Goal: Transaction & Acquisition: Purchase product/service

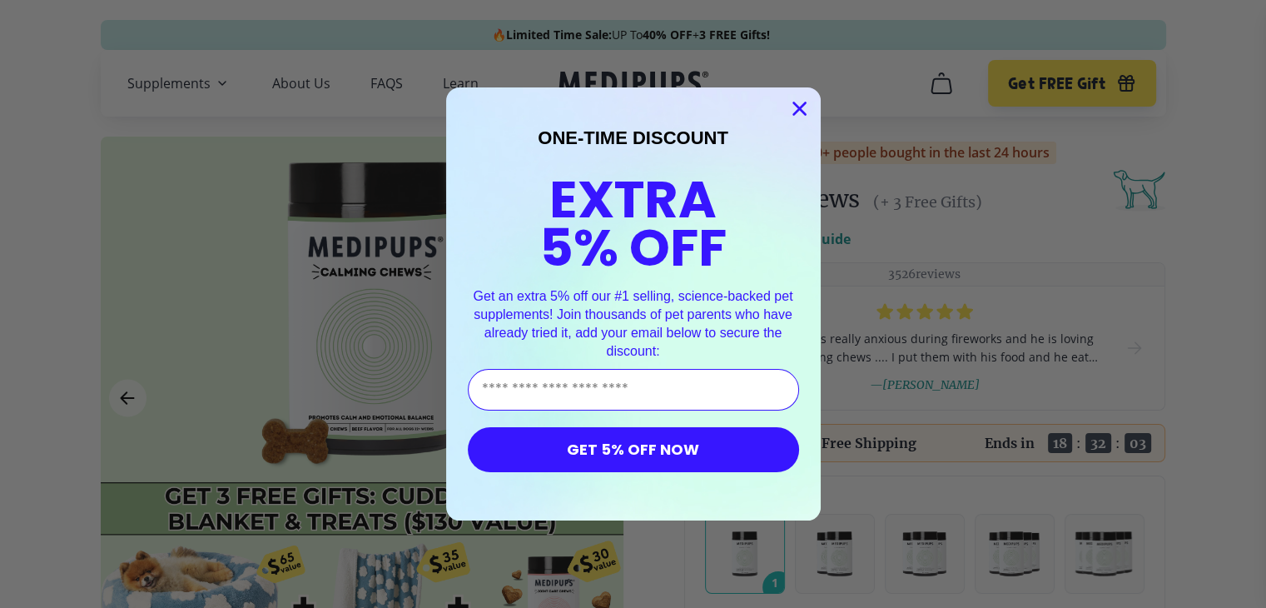
click at [799, 102] on circle "Close dialog" at bounding box center [798, 108] width 27 height 27
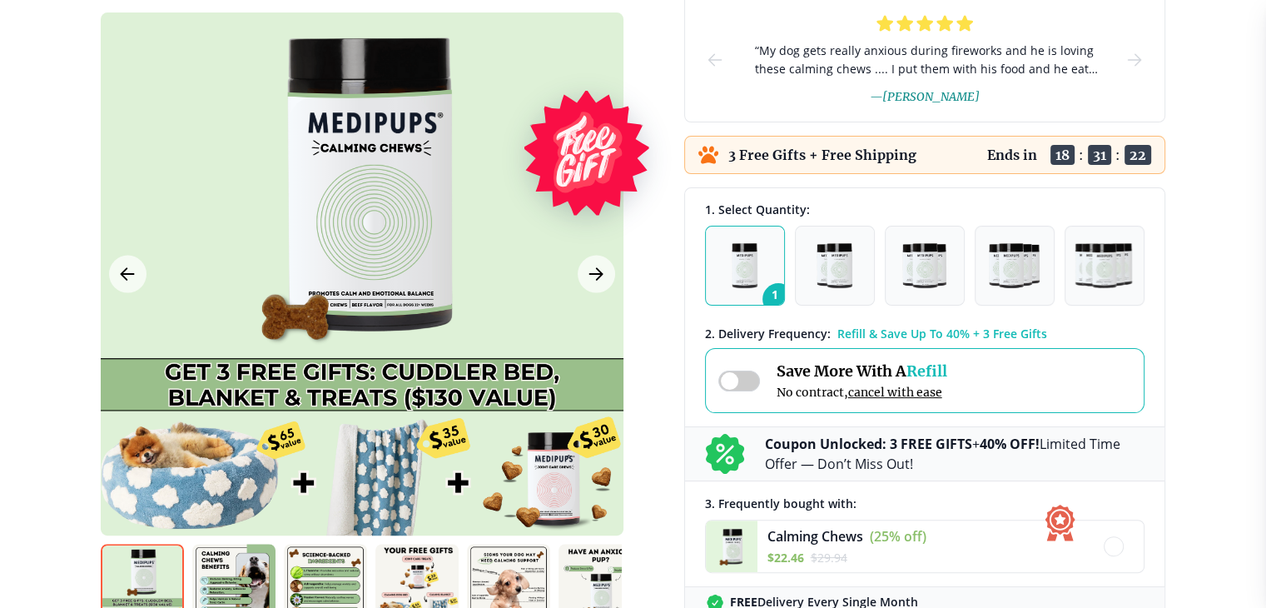
scroll to position [250, 0]
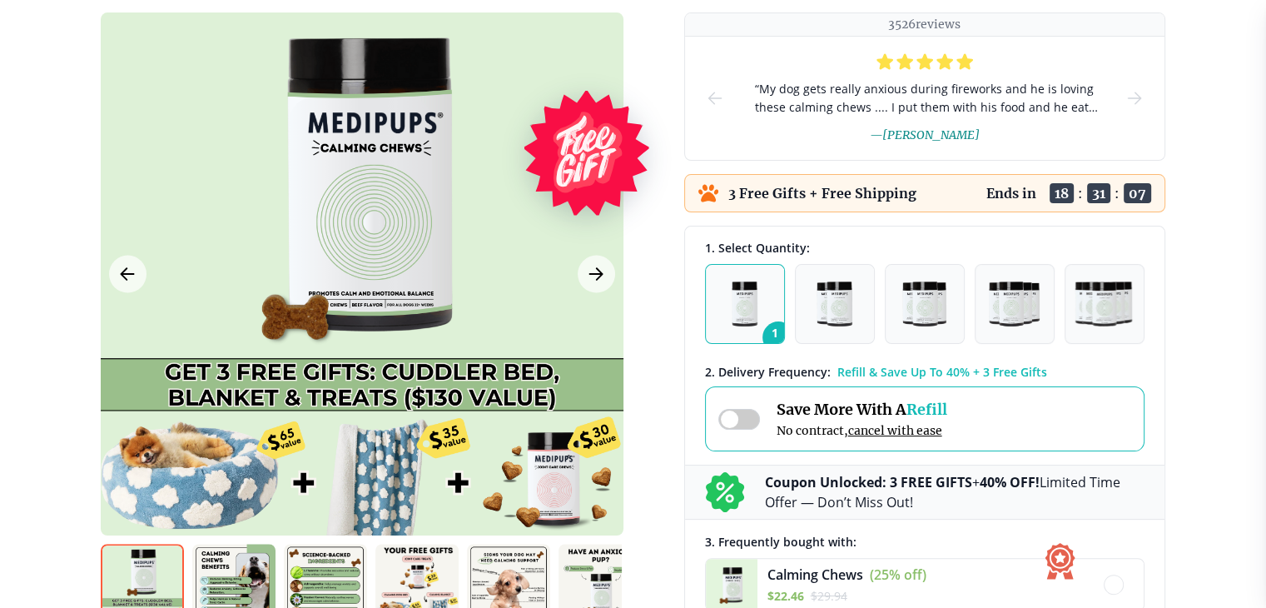
click at [774, 303] on button "1" at bounding box center [745, 304] width 80 height 80
click at [807, 304] on button "2" at bounding box center [835, 304] width 80 height 80
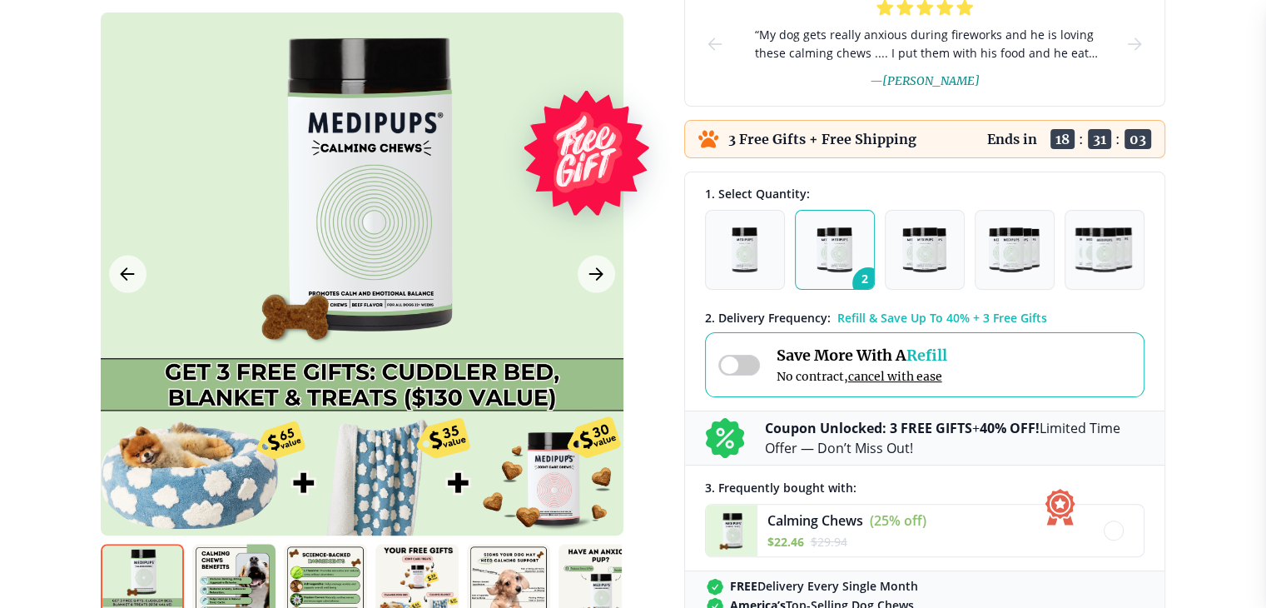
scroll to position [333, 0]
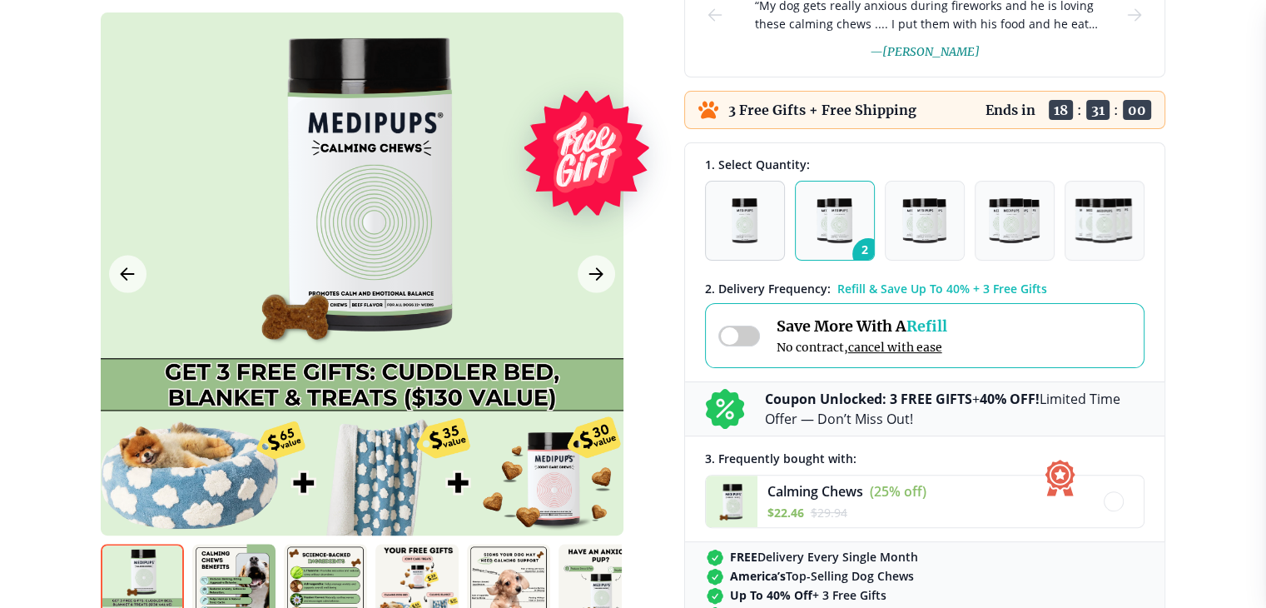
click at [746, 215] on img "button" at bounding box center [745, 220] width 26 height 45
click at [843, 216] on img "button" at bounding box center [833, 220] width 35 height 45
click at [760, 222] on button "1" at bounding box center [745, 221] width 80 height 80
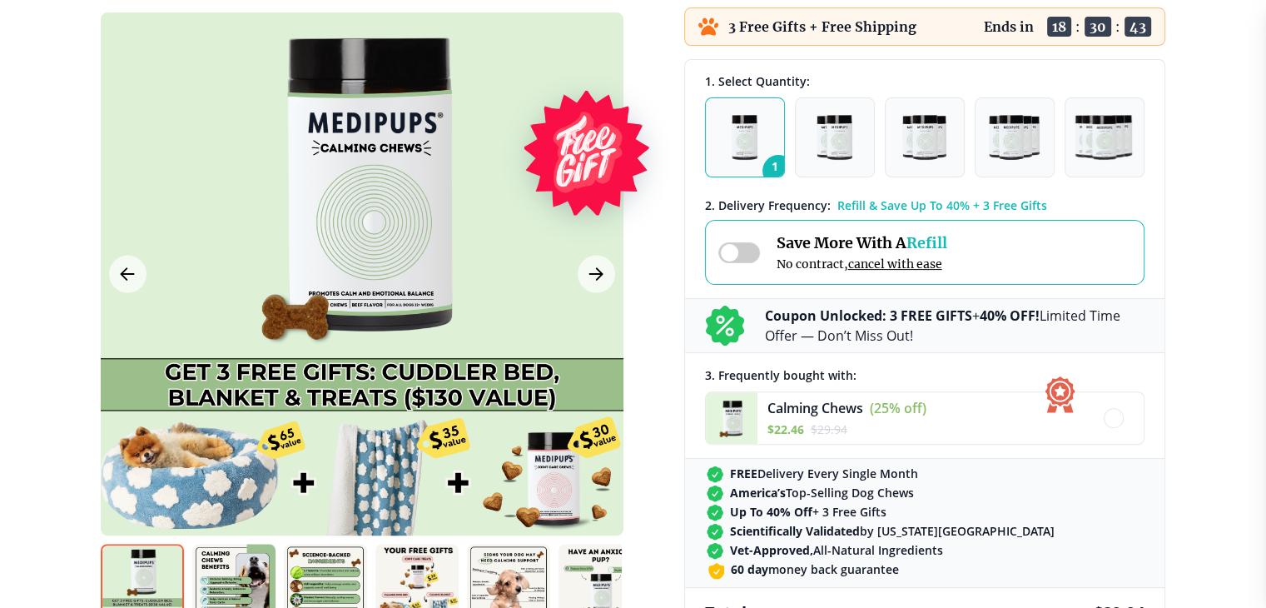
click at [731, 258] on span at bounding box center [739, 252] width 42 height 21
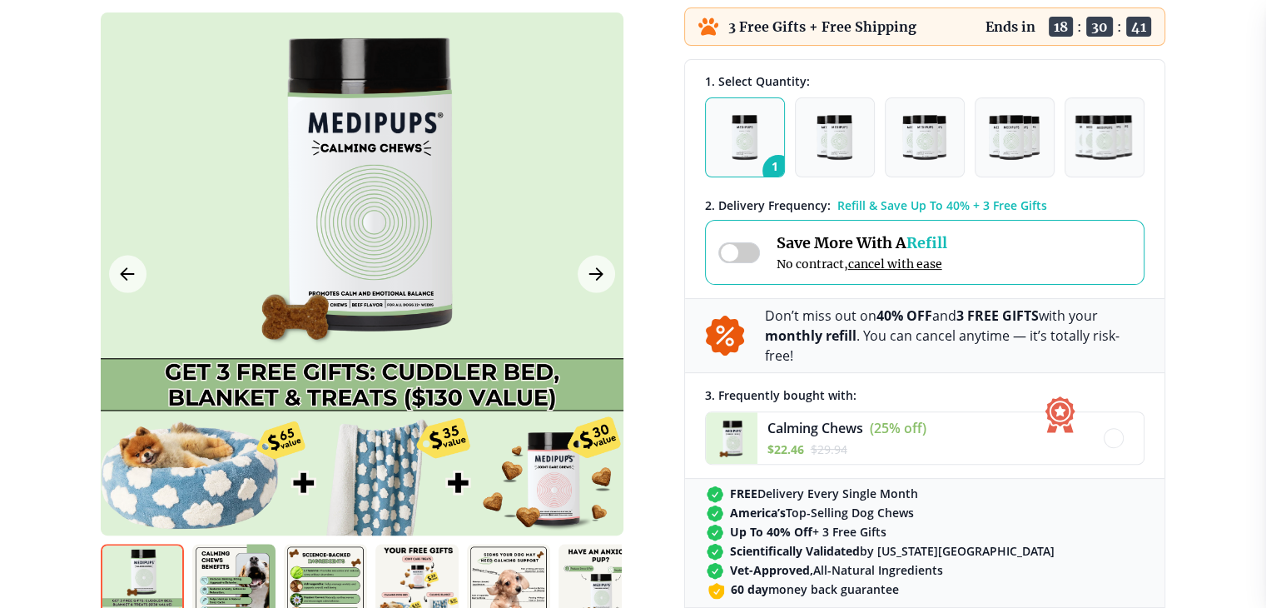
click at [732, 258] on span at bounding box center [739, 252] width 42 height 21
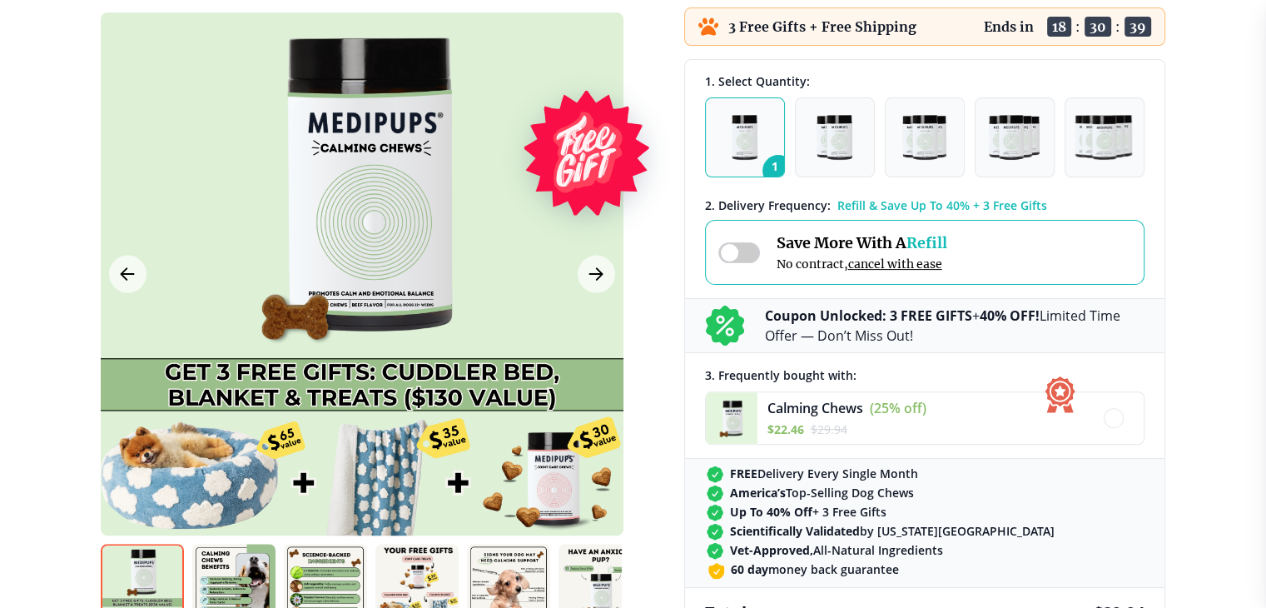
click at [732, 253] on span at bounding box center [739, 252] width 42 height 21
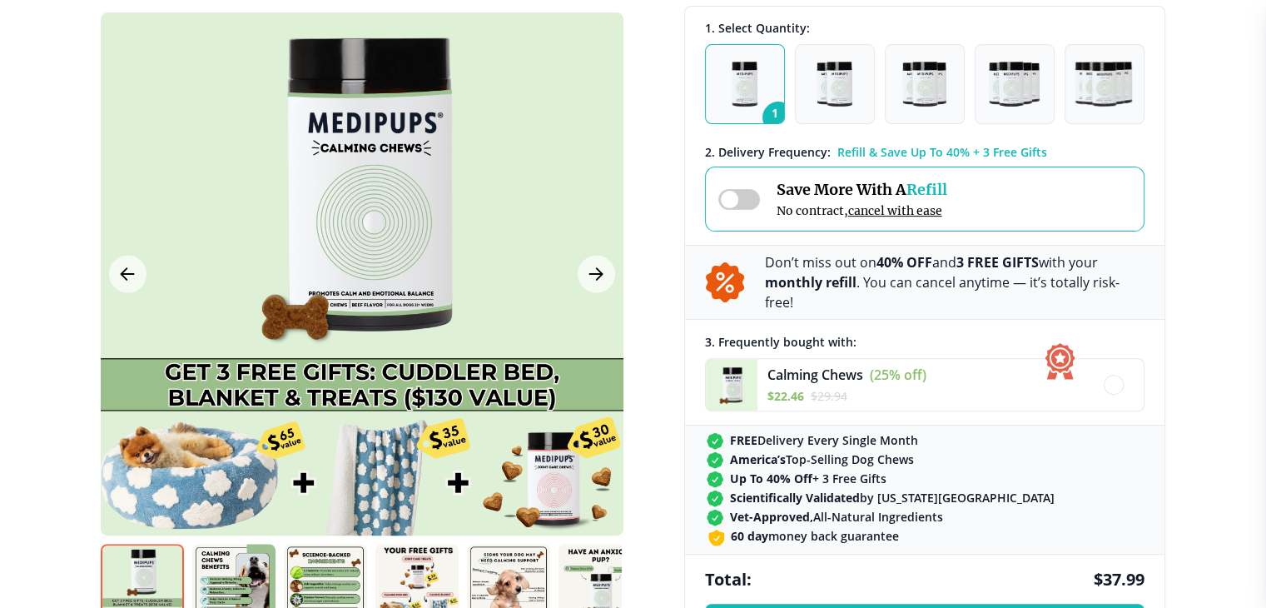
scroll to position [499, 0]
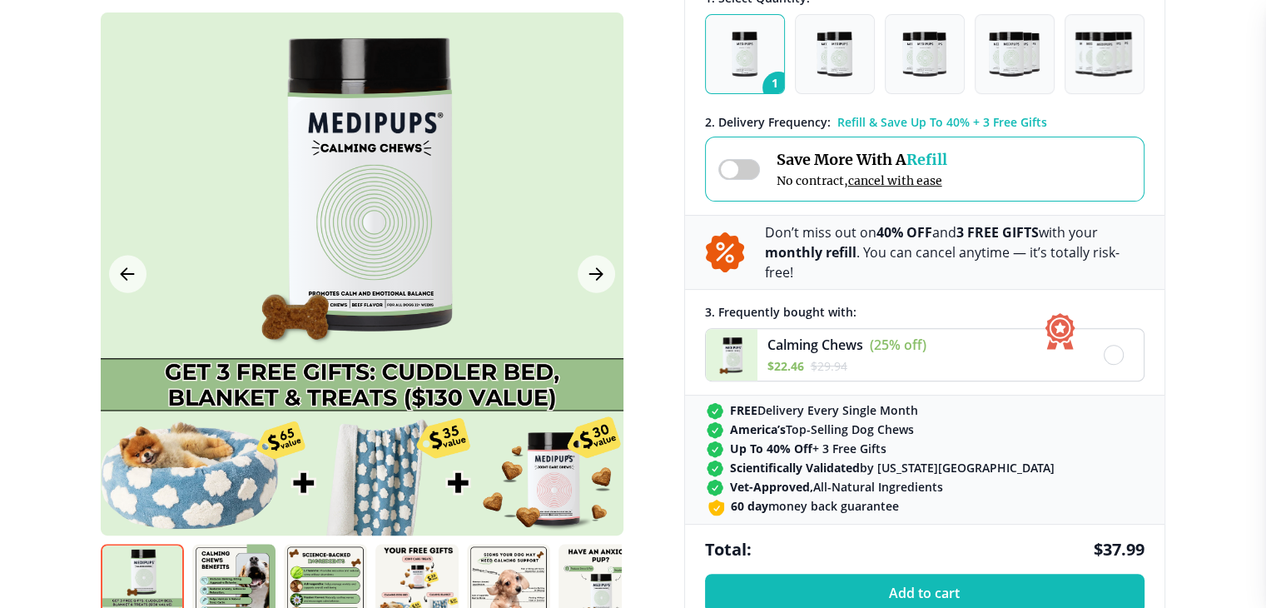
click at [1119, 345] on div at bounding box center [1114, 355] width 20 height 20
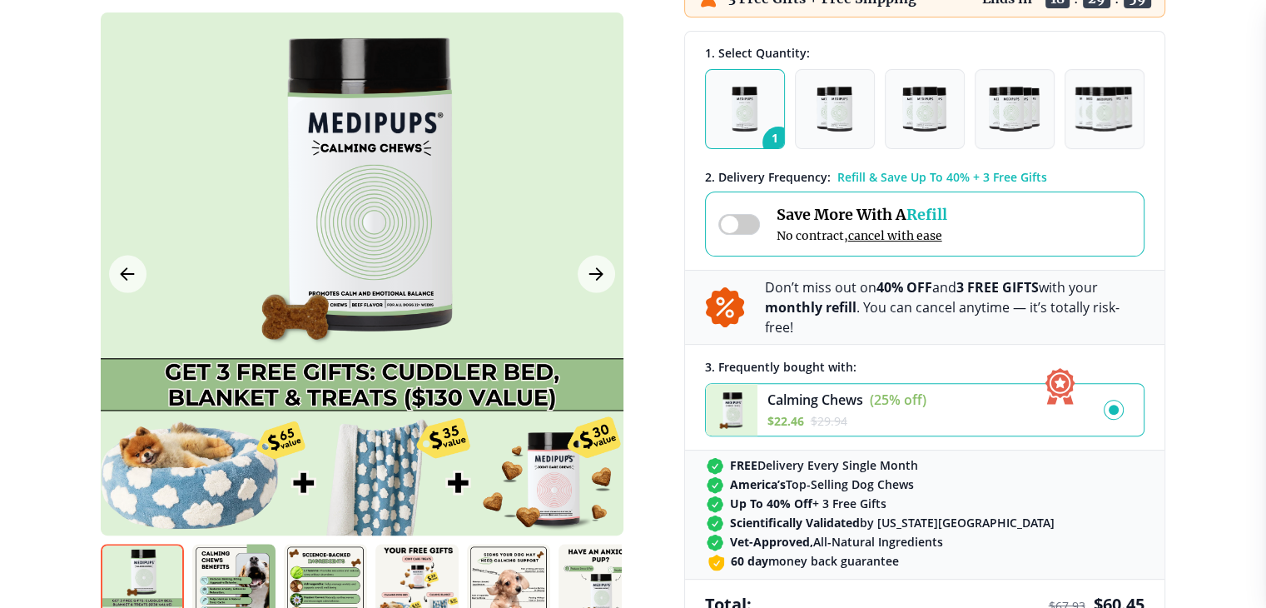
scroll to position [416, 0]
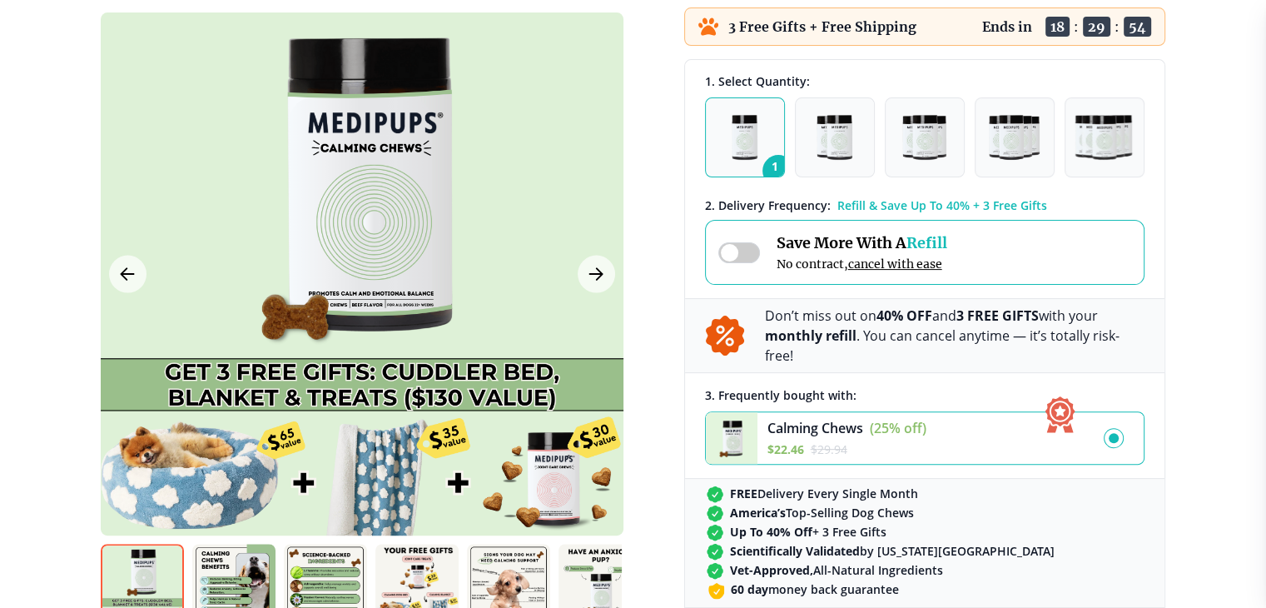
click at [1114, 433] on div at bounding box center [1114, 438] width 10 height 10
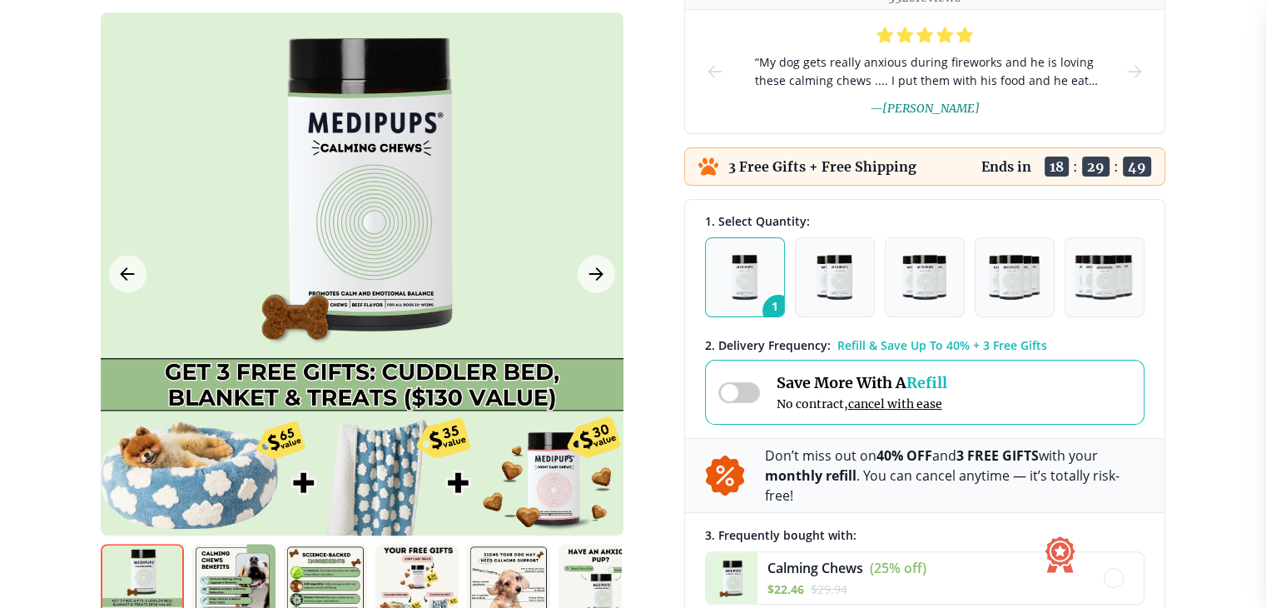
scroll to position [250, 0]
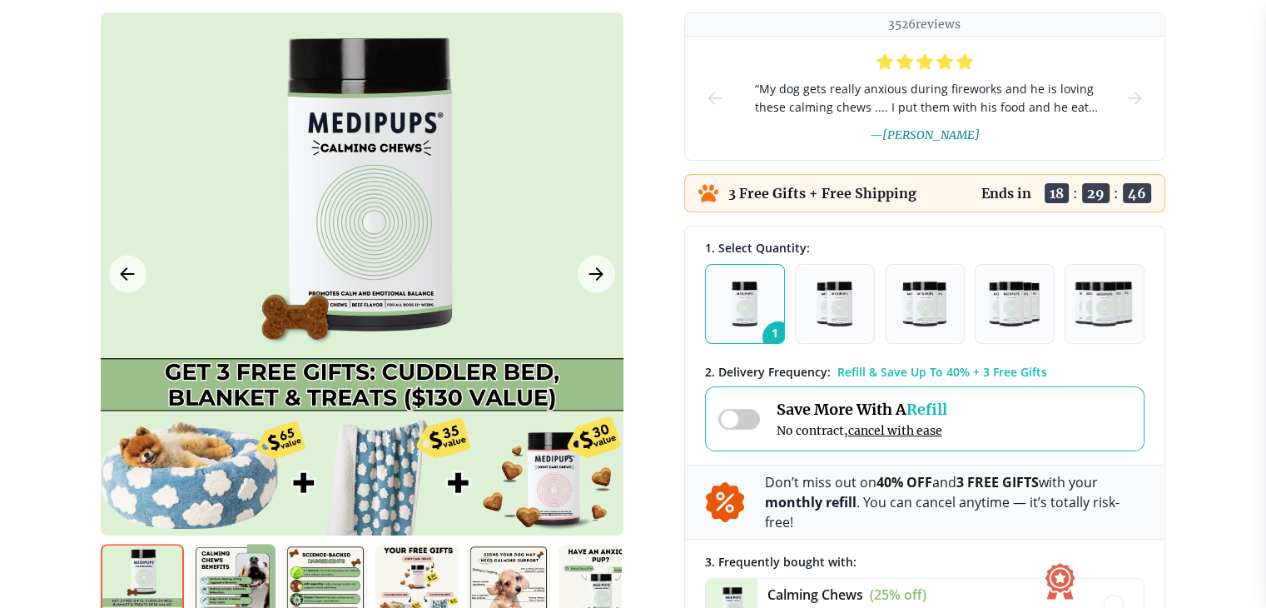
click at [734, 310] on img "button" at bounding box center [745, 303] width 26 height 45
click at [821, 307] on img "button" at bounding box center [833, 303] width 35 height 45
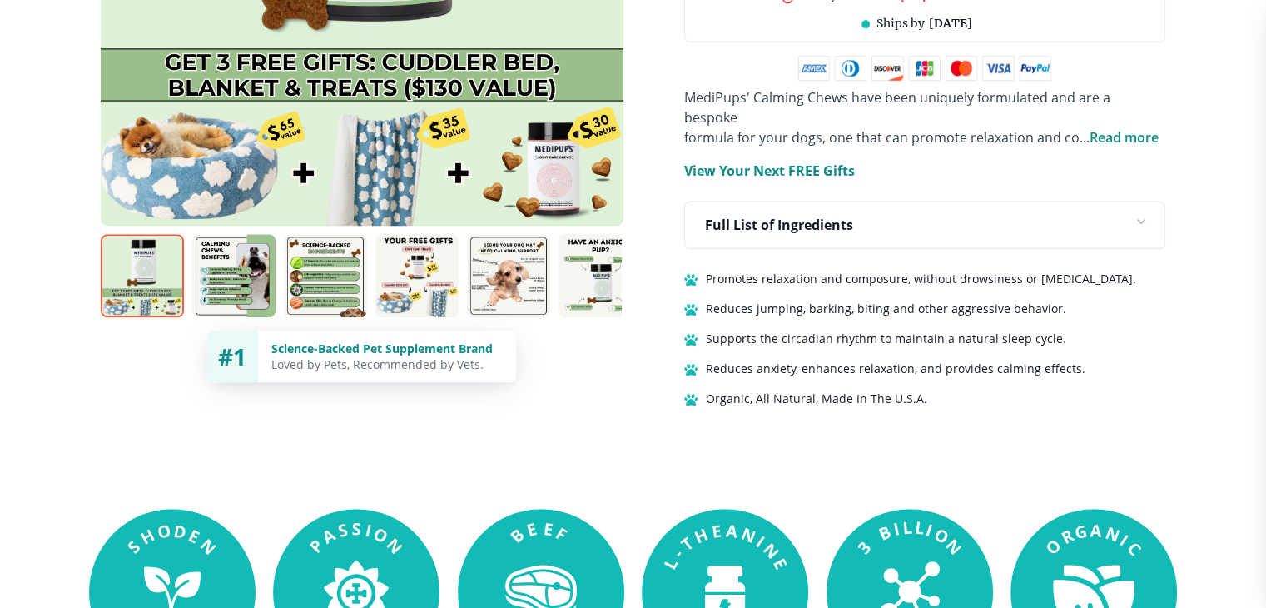
scroll to position [1165, 0]
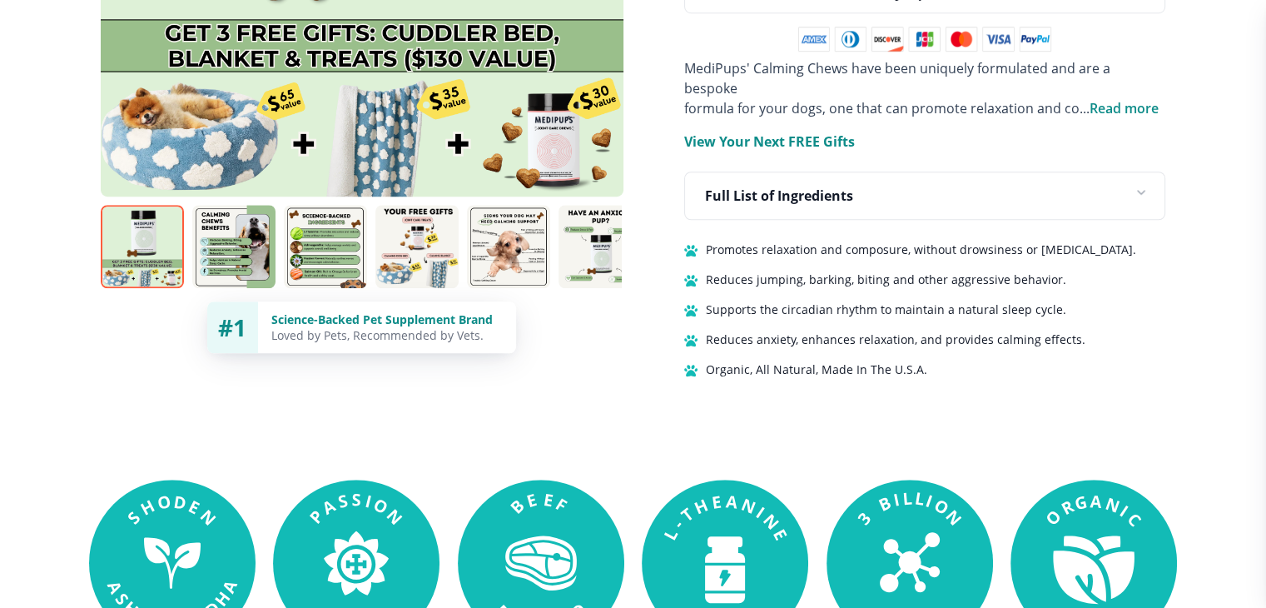
click at [503, 217] on img at bounding box center [508, 246] width 83 height 83
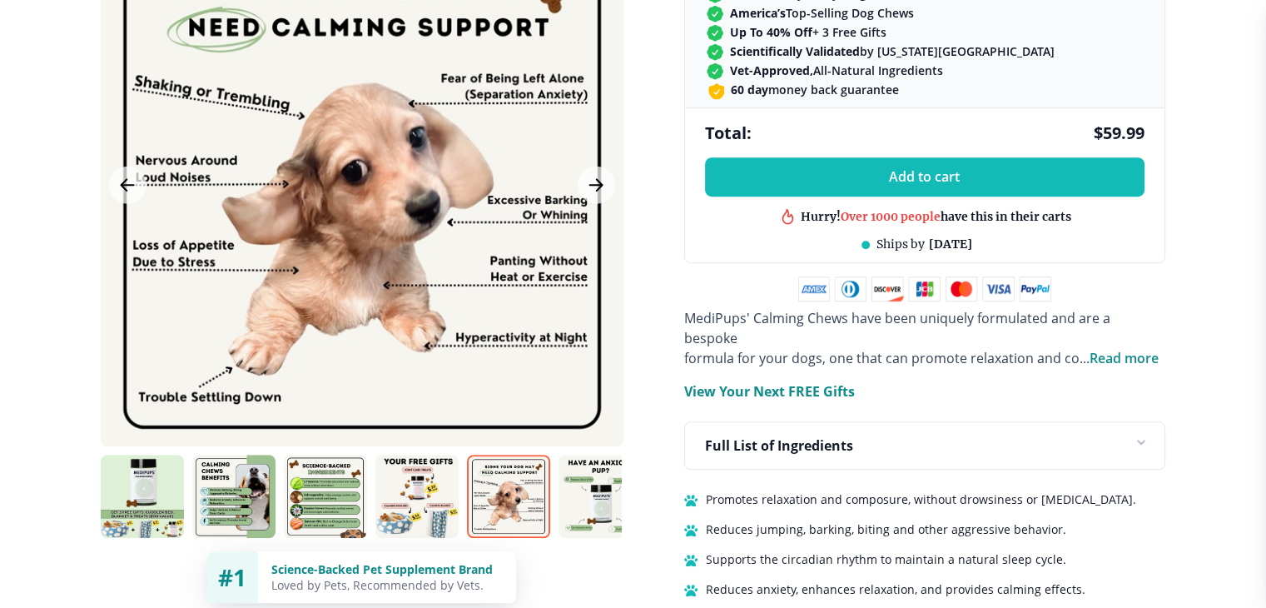
scroll to position [583, 0]
